Goal: Information Seeking & Learning: Learn about a topic

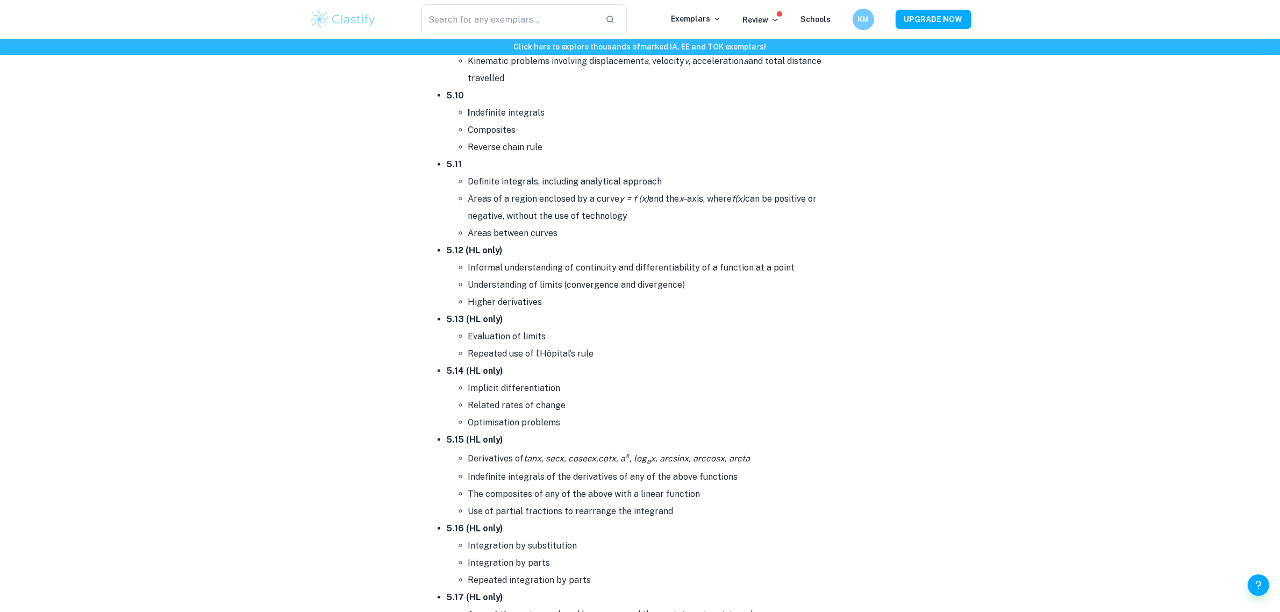
scroll to position [6183, 0]
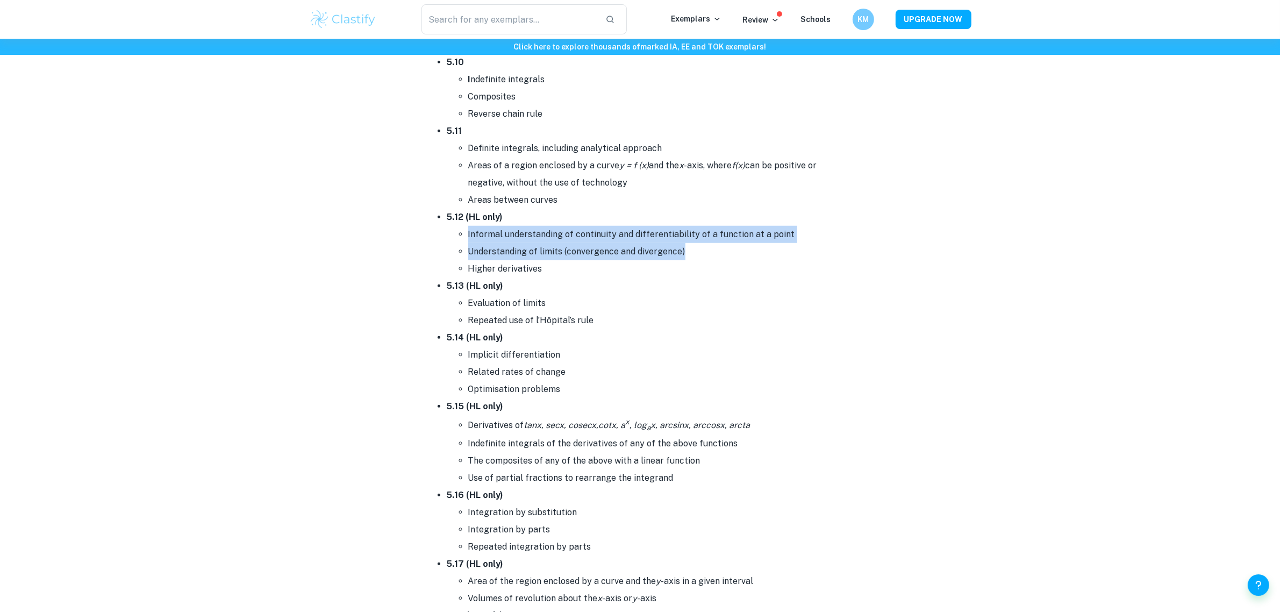
drag, startPoint x: 461, startPoint y: 230, endPoint x: 859, endPoint y: 253, distance: 398.6
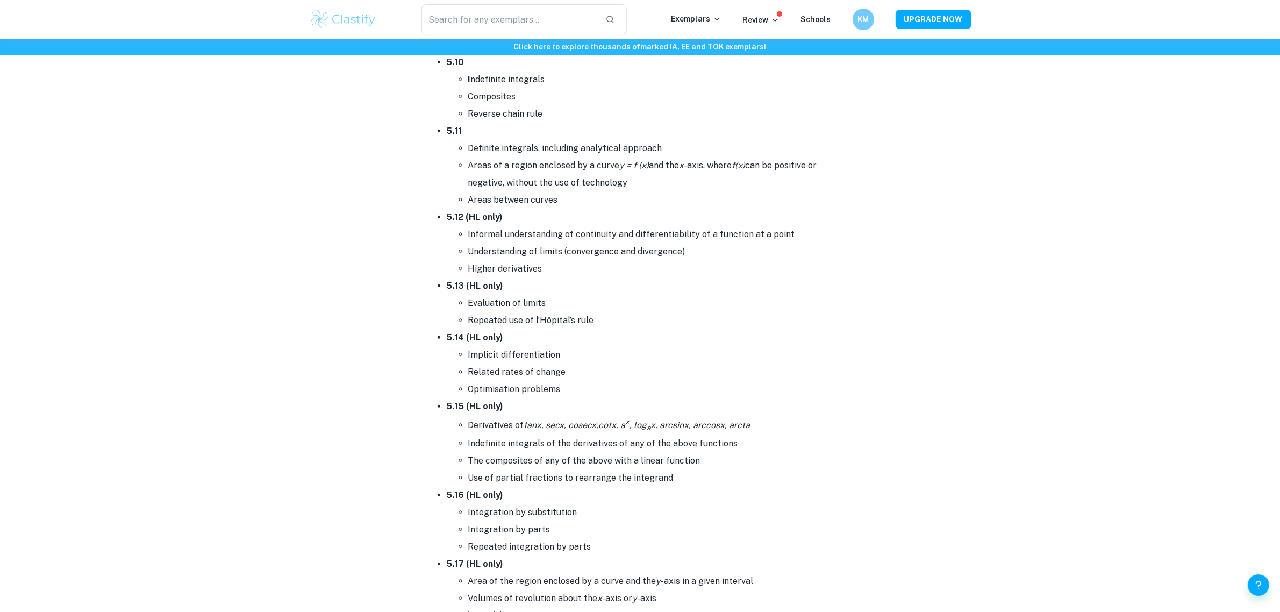
click at [847, 278] on li "5.13 (HL only) Evaluation of limits Repeated use of l’Hôpital’s rule" at bounding box center [651, 303] width 409 height 52
click at [845, 287] on li "5.13 (HL only) Evaluation of limits Repeated use of l’Hôpital’s rule" at bounding box center [651, 303] width 409 height 52
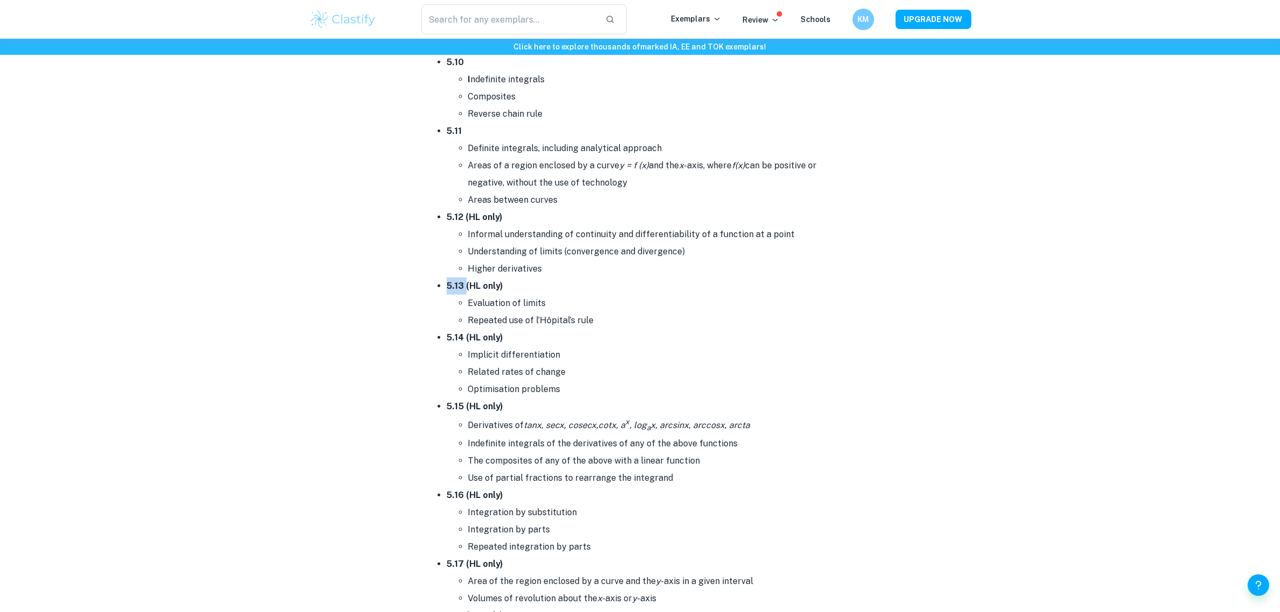
click at [845, 287] on li "5.13 (HL only) Evaluation of limits Repeated use of l’Hôpital’s rule" at bounding box center [651, 303] width 409 height 52
click at [829, 312] on li "Repeated use of l’Hôpital’s rule" at bounding box center [661, 320] width 387 height 17
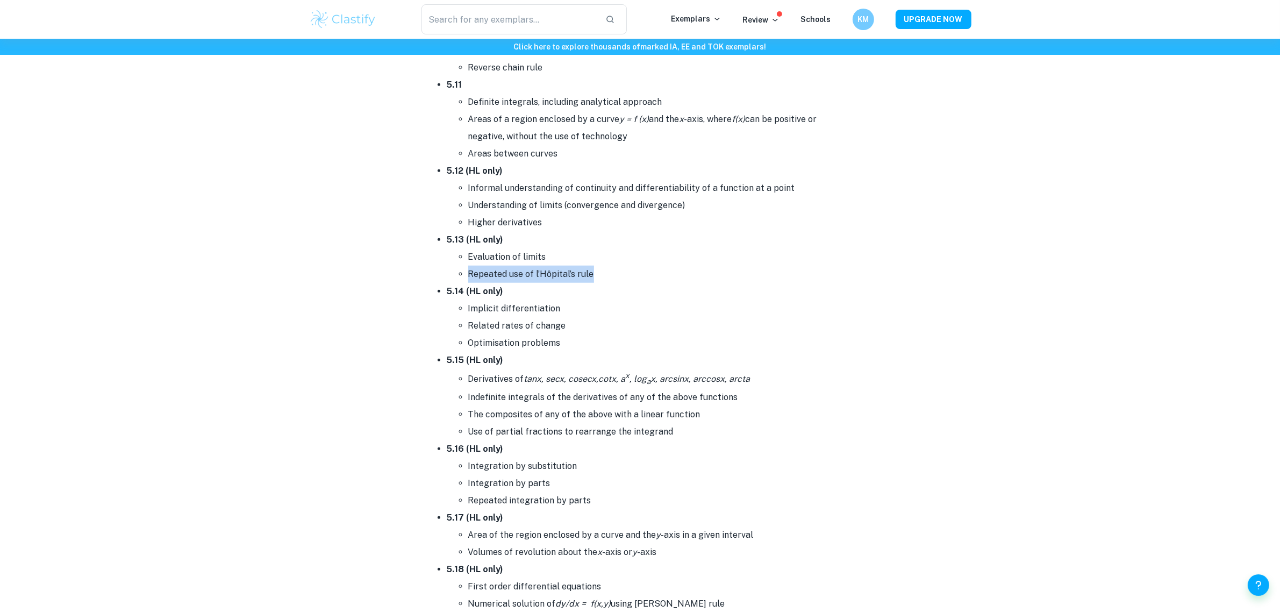
scroll to position [6250, 0]
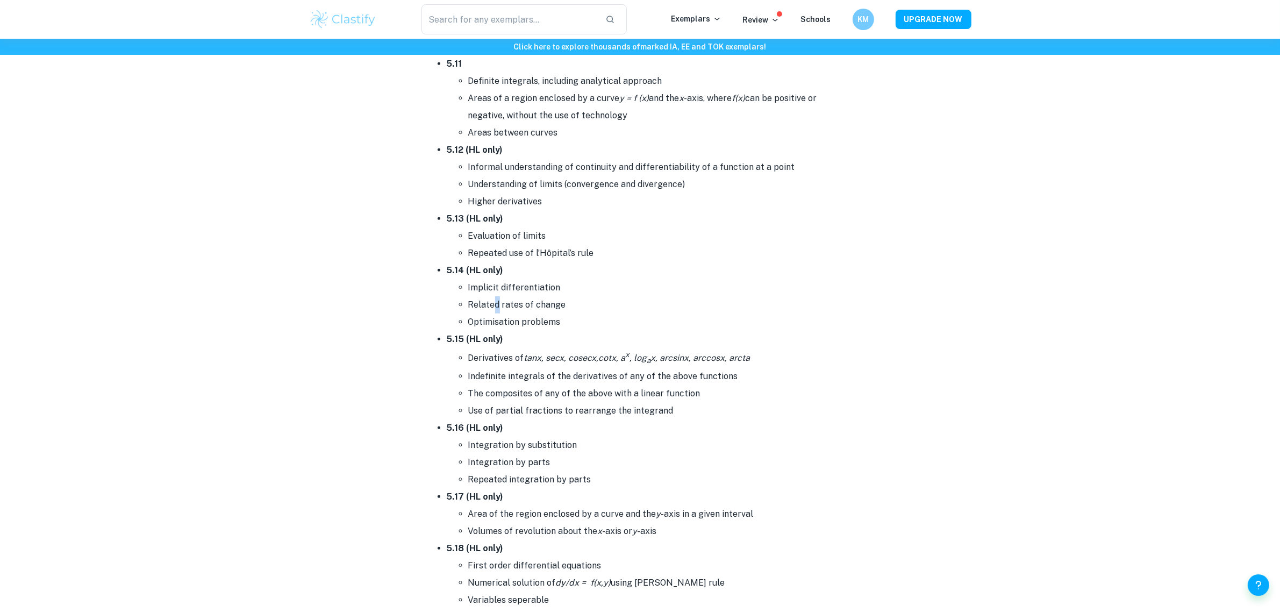
drag, startPoint x: 496, startPoint y: 304, endPoint x: 500, endPoint y: 308, distance: 6.1
click at [500, 308] on li "Related rates of change" at bounding box center [661, 304] width 387 height 17
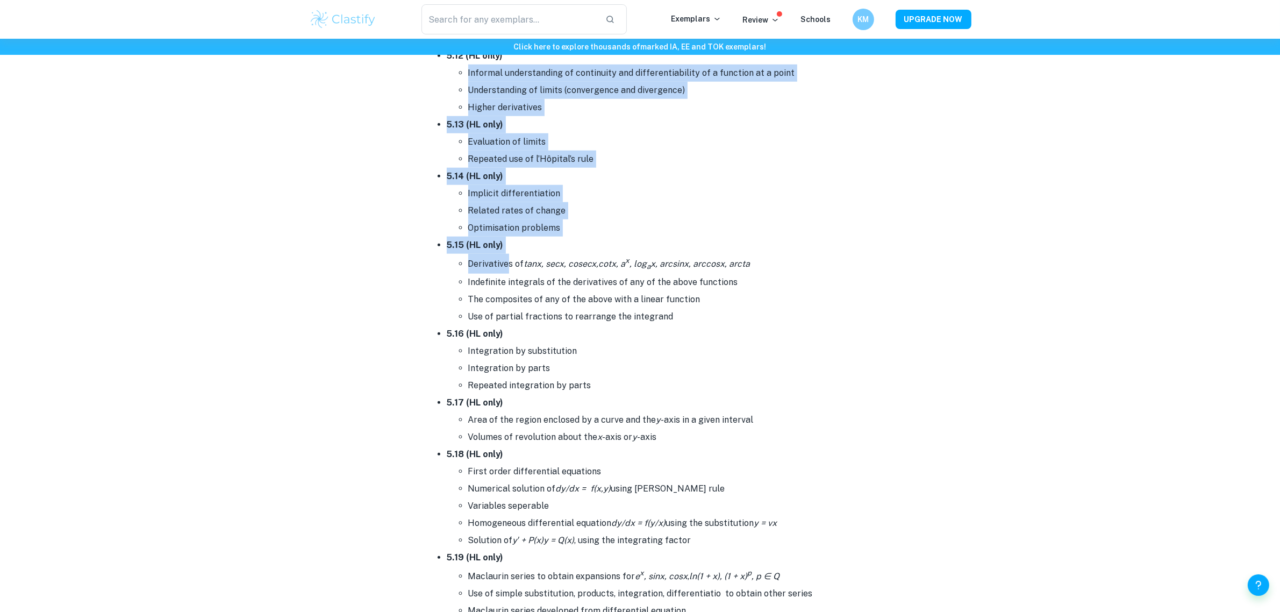
scroll to position [6519, 0]
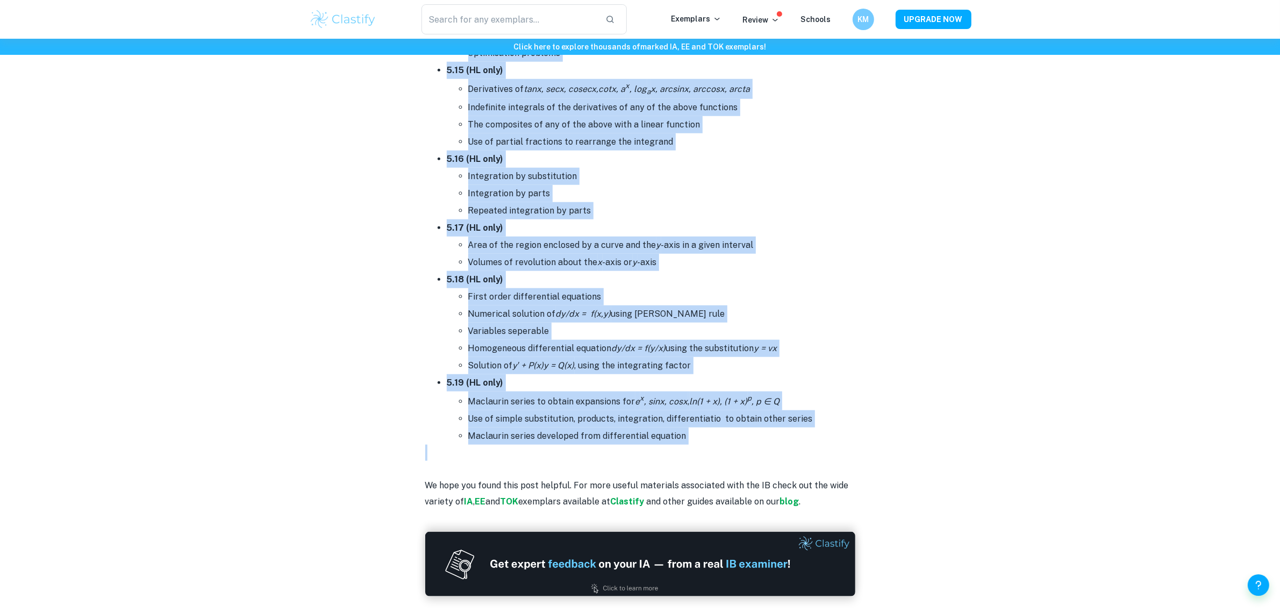
drag, startPoint x: 461, startPoint y: 158, endPoint x: 691, endPoint y: 444, distance: 367.5
copy div "Loremips dolorsitametc ad elitseddoe tem incididuntutlabor et d magnaali en a m…"
